Goal: Information Seeking & Learning: Learn about a topic

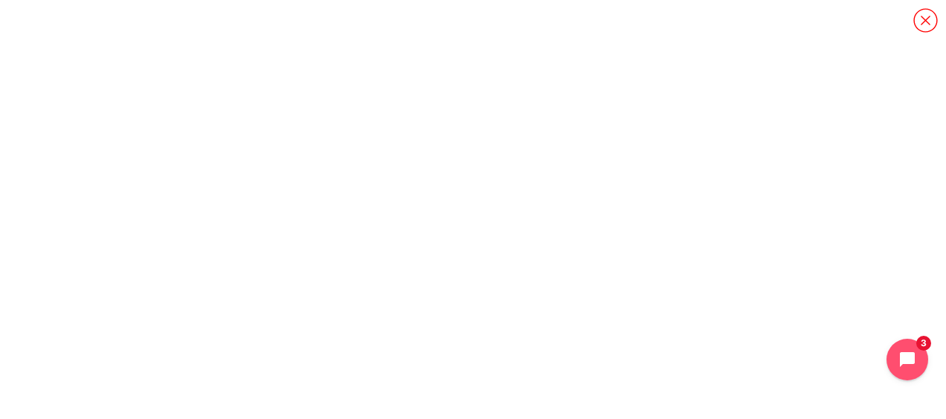
scroll to position [28, 0]
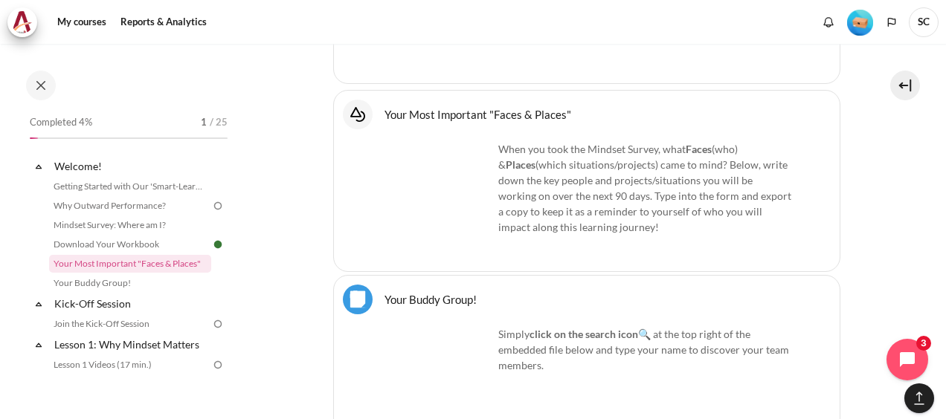
scroll to position [1231, 0]
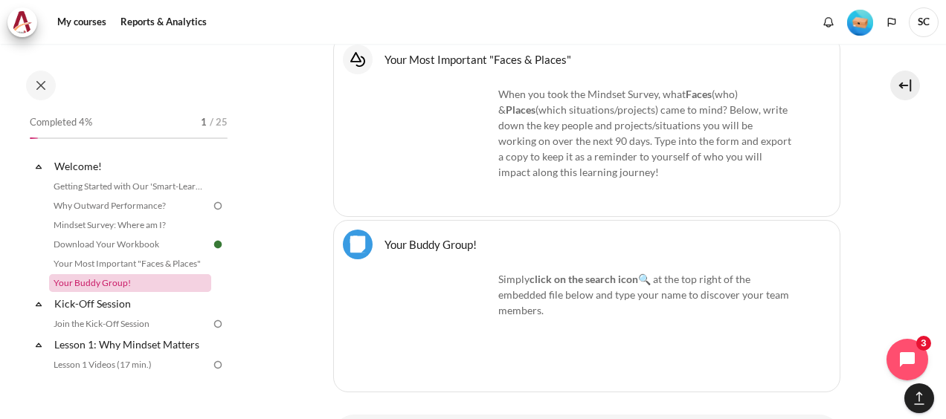
click at [119, 281] on link "Your Buddy Group!" at bounding box center [130, 283] width 162 height 18
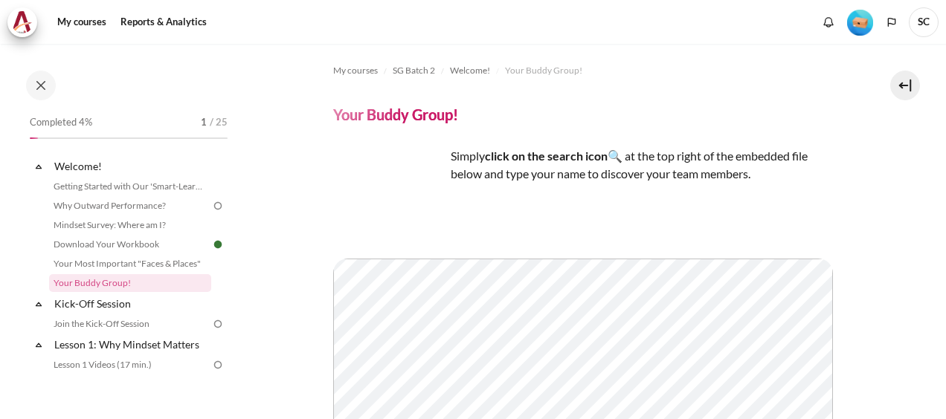
scroll to position [38, 0]
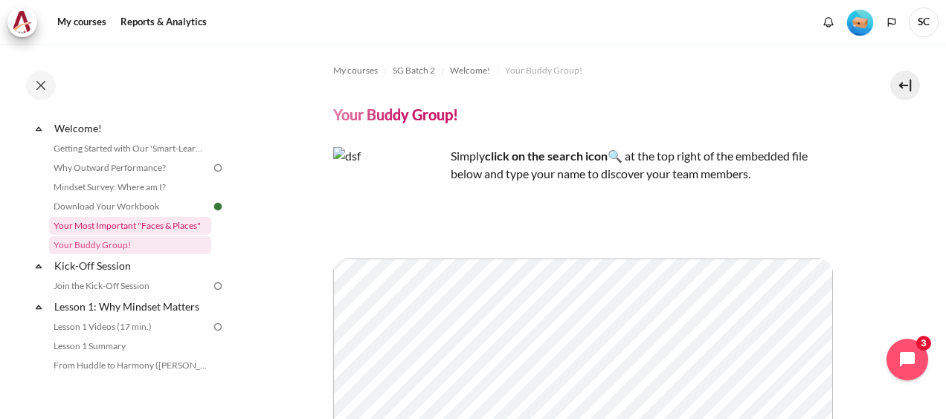
click at [144, 226] on link "Your Most Important "Faces & Places"" at bounding box center [130, 226] width 162 height 18
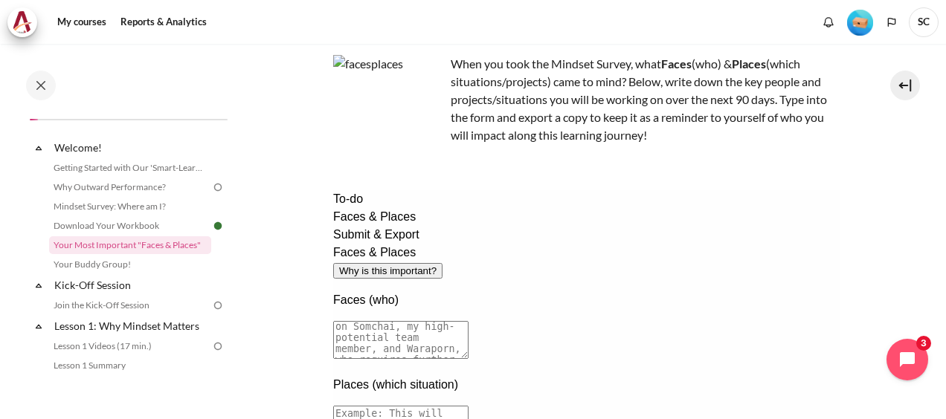
scroll to position [167, 0]
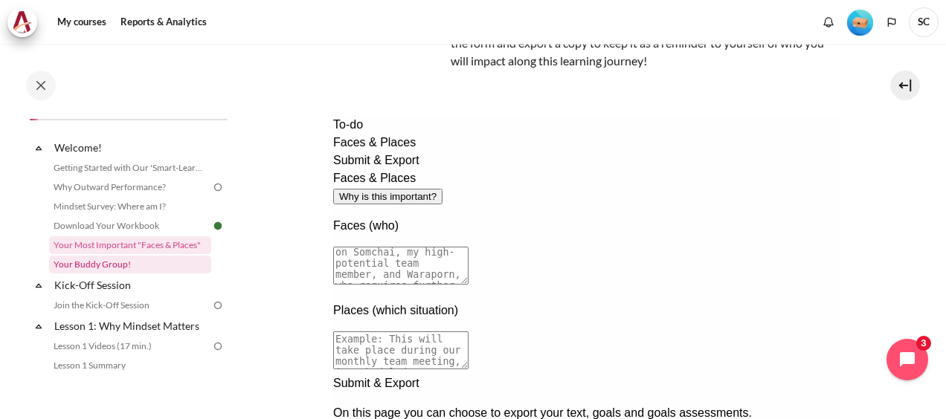
click at [112, 267] on link "Your Buddy Group!" at bounding box center [130, 265] width 162 height 18
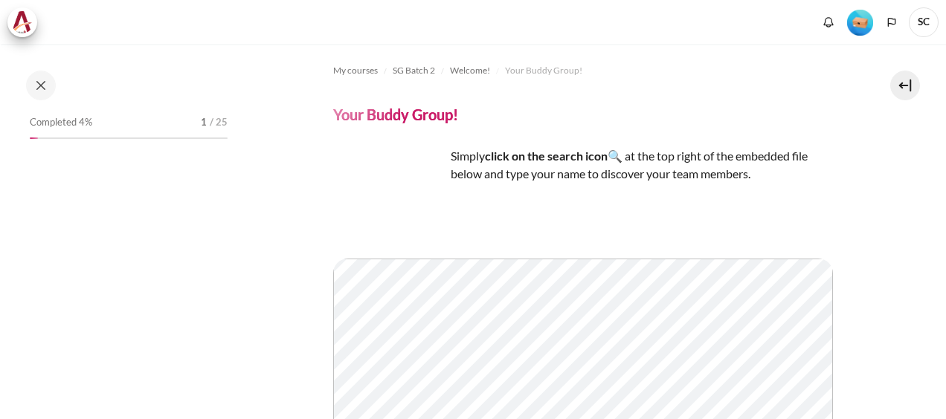
scroll to position [38, 0]
